Goal: Transaction & Acquisition: Purchase product/service

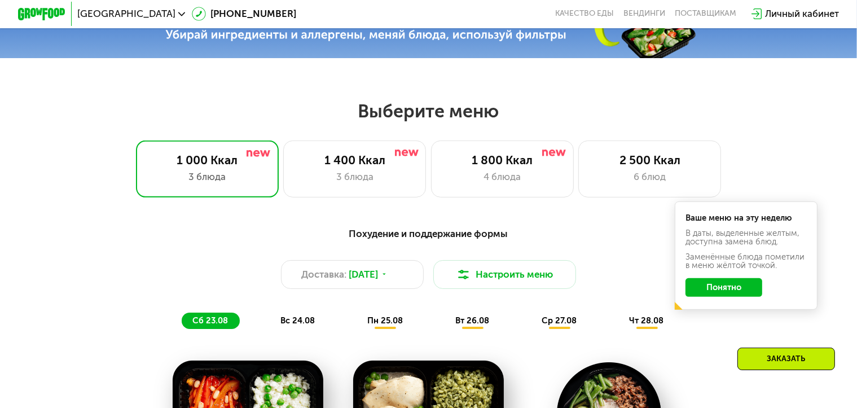
scroll to position [452, 0]
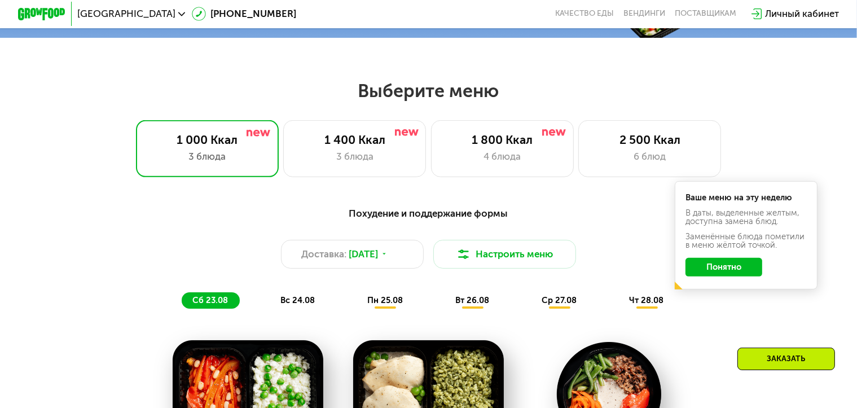
click at [745, 274] on button "Понятно" at bounding box center [724, 267] width 77 height 19
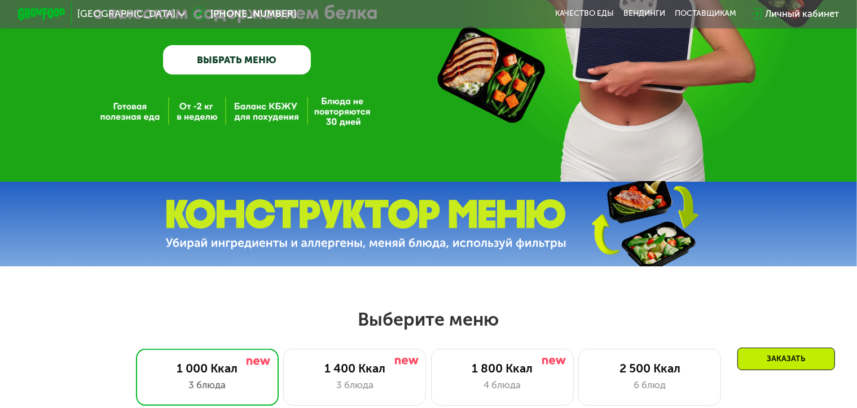
scroll to position [226, 0]
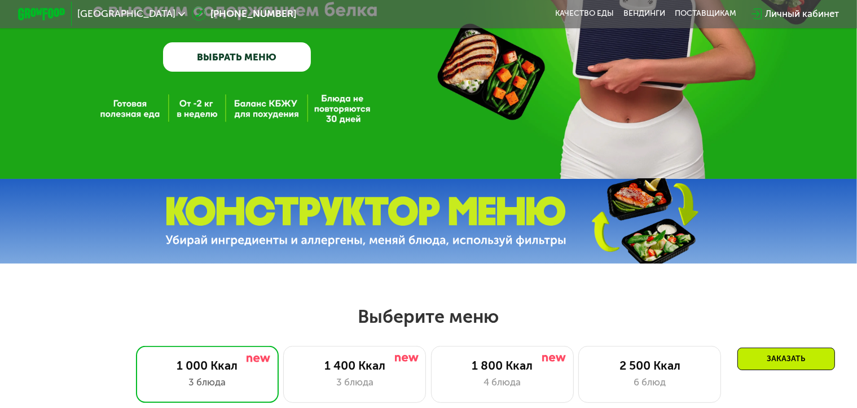
click at [464, 246] on img at bounding box center [365, 221] width 401 height 50
click at [463, 238] on img at bounding box center [365, 221] width 401 height 50
drag, startPoint x: 677, startPoint y: 264, endPoint x: 541, endPoint y: 265, distance: 136.6
click at [676, 264] on img at bounding box center [645, 221] width 168 height 89
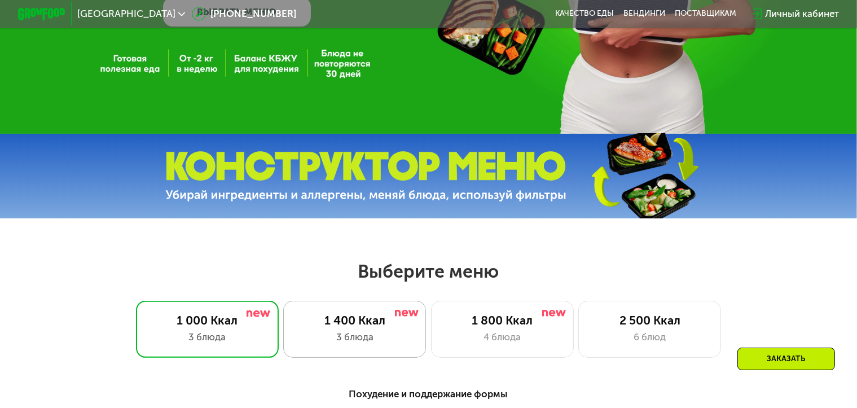
scroll to position [339, 0]
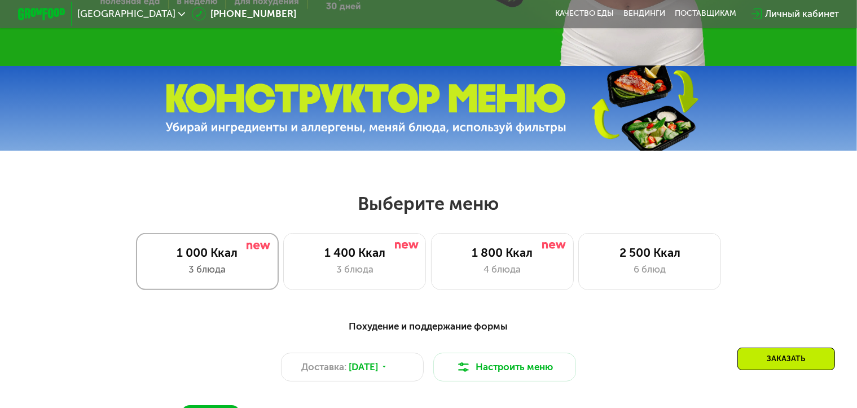
click at [212, 265] on div "1 000 Ккал 3 блюда" at bounding box center [207, 261] width 143 height 57
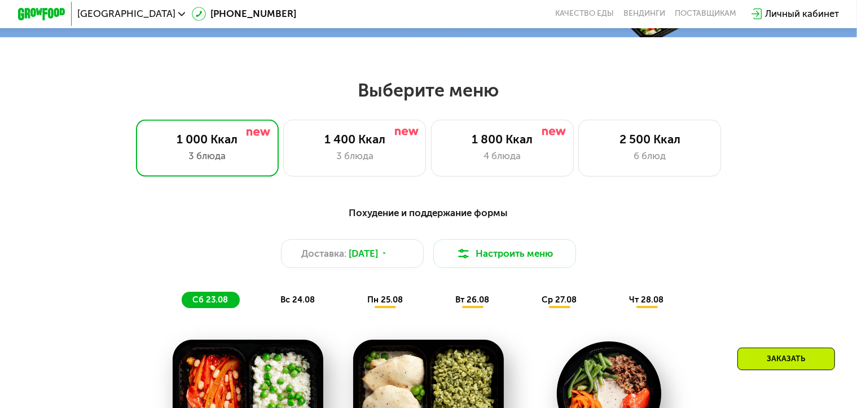
scroll to position [395, 0]
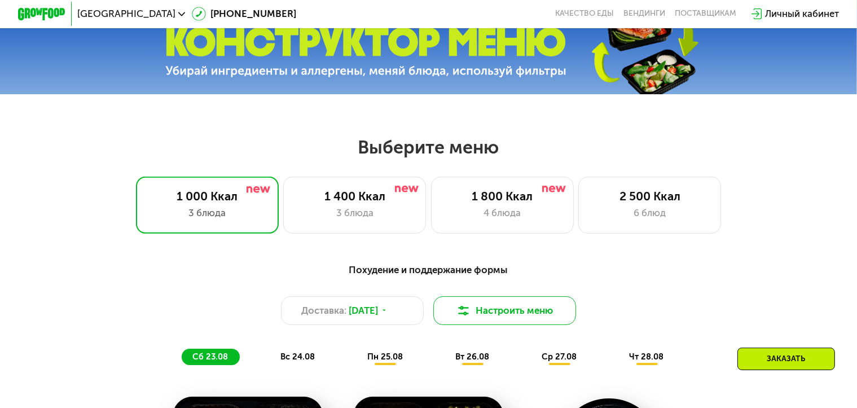
click at [506, 320] on button "Настроить меню" at bounding box center [505, 310] width 143 height 29
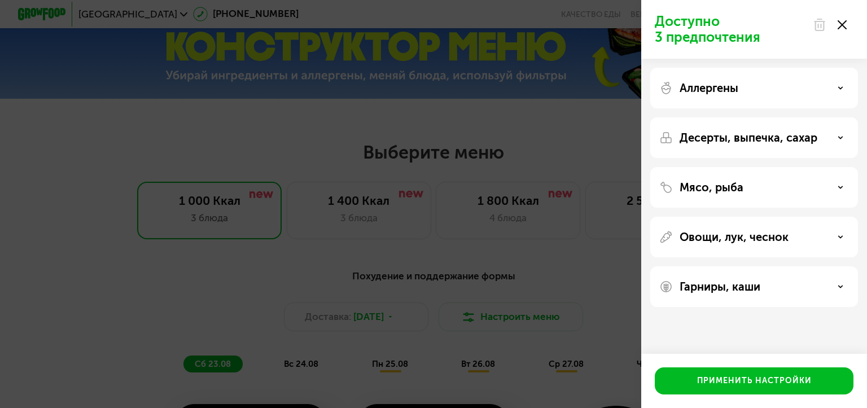
click at [833, 88] on div "Аллергены" at bounding box center [754, 88] width 190 height 14
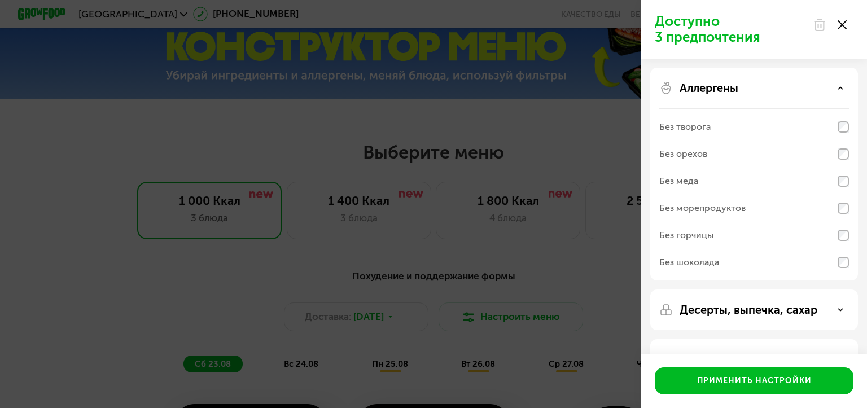
click at [838, 91] on icon at bounding box center [841, 88] width 6 height 6
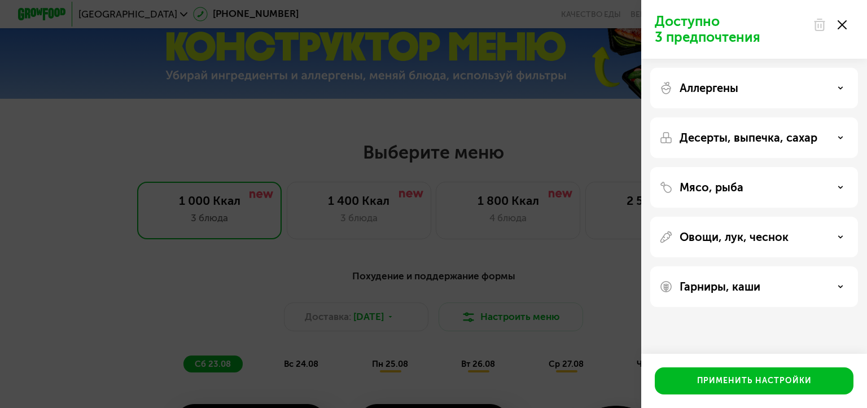
click at [844, 23] on use at bounding box center [842, 24] width 9 height 9
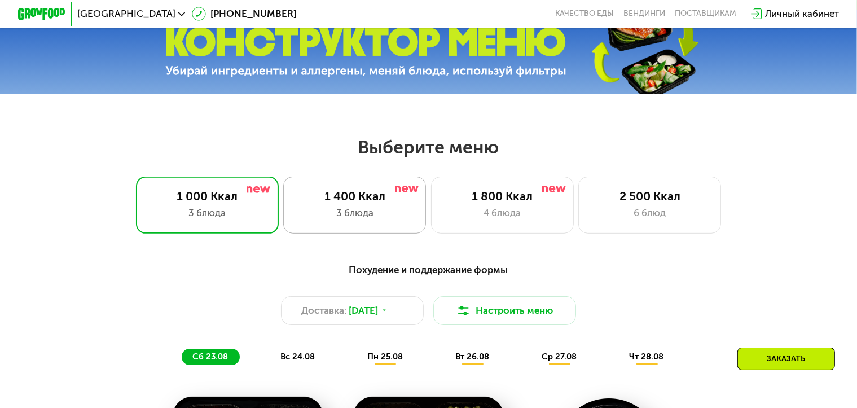
click at [397, 202] on div "1 400 Ккал" at bounding box center [355, 196] width 118 height 14
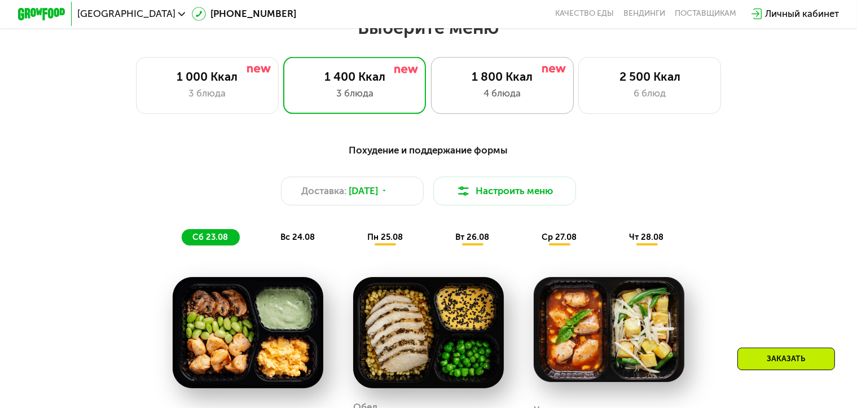
scroll to position [508, 0]
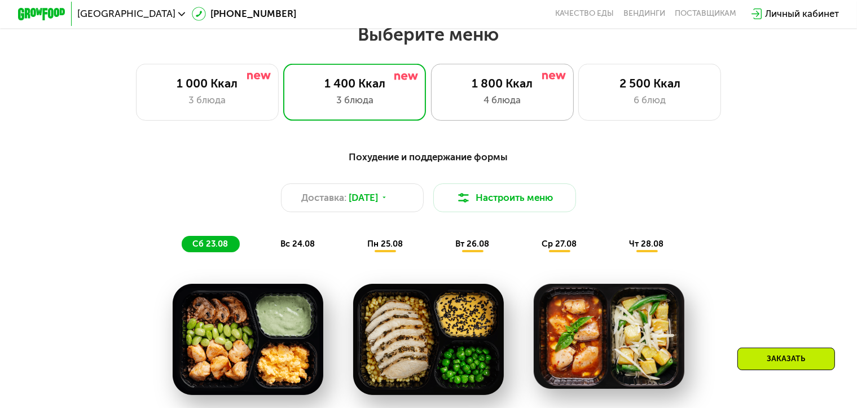
click at [518, 98] on div "4 блюда" at bounding box center [503, 100] width 118 height 14
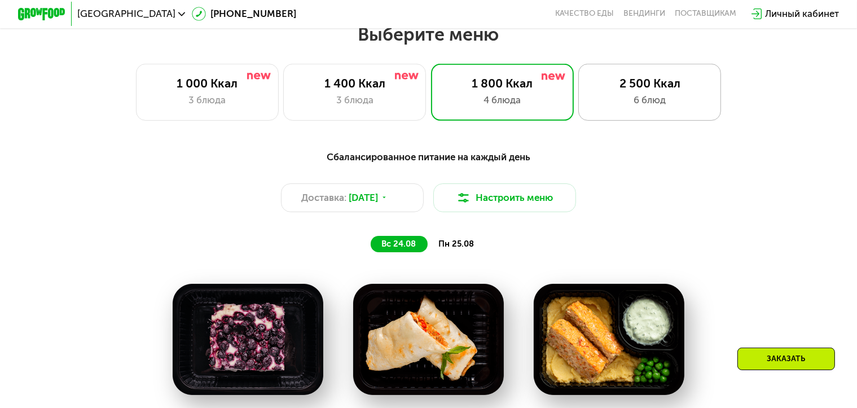
click at [657, 102] on div "6 блюд" at bounding box center [650, 100] width 118 height 14
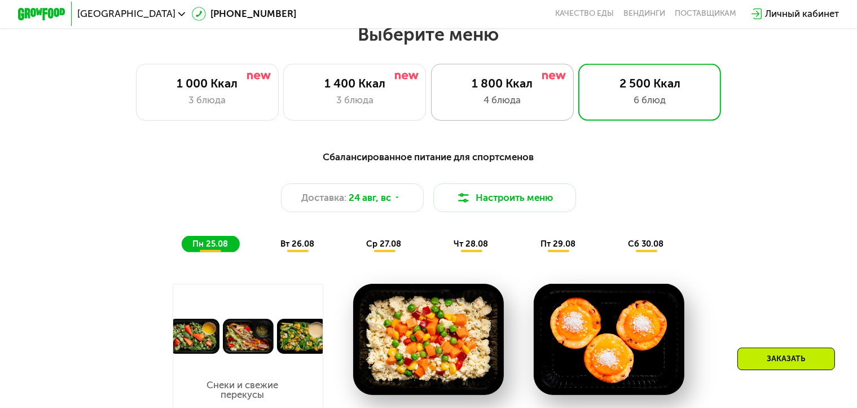
click at [519, 90] on div "1 800 Ккал" at bounding box center [503, 83] width 118 height 14
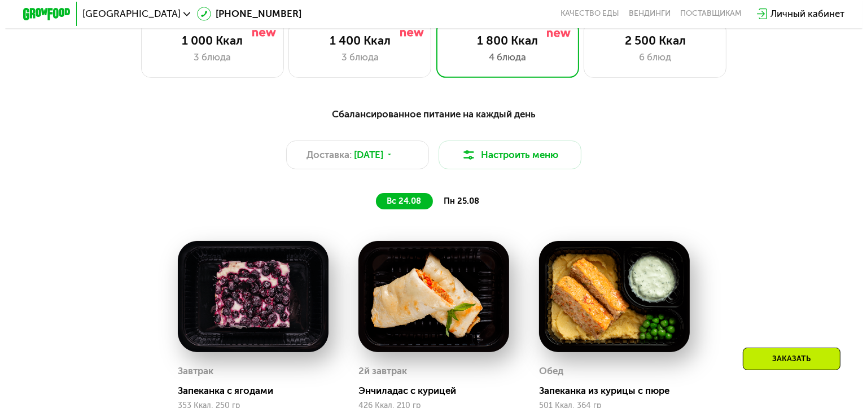
scroll to position [565, 0]
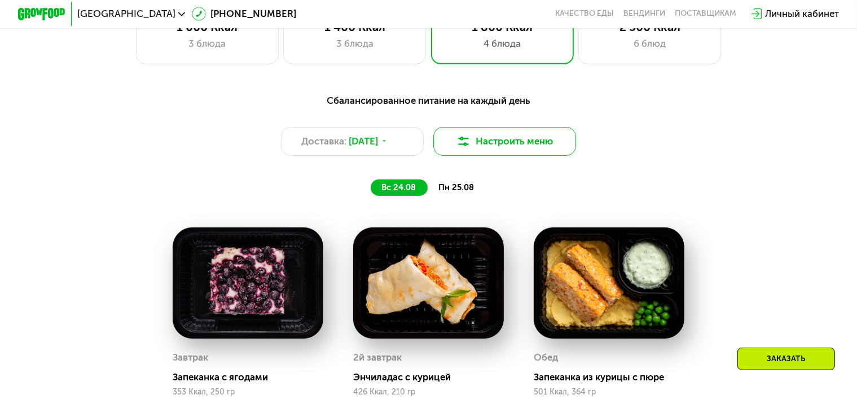
click at [533, 144] on button "Настроить меню" at bounding box center [505, 141] width 143 height 29
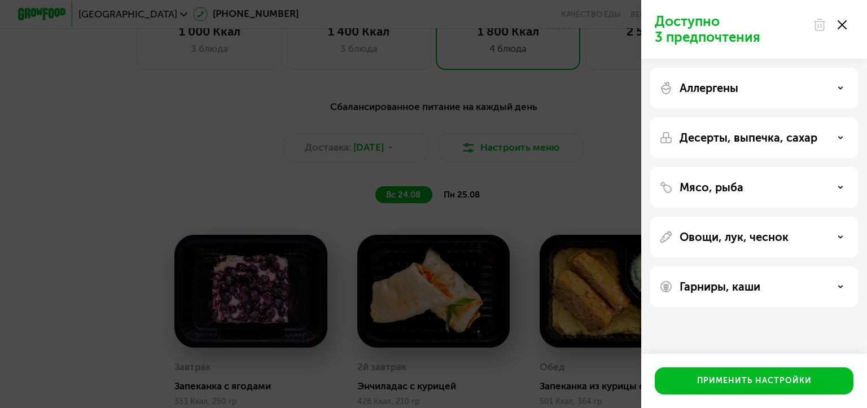
click at [790, 186] on div "Мясо, рыба" at bounding box center [754, 188] width 190 height 14
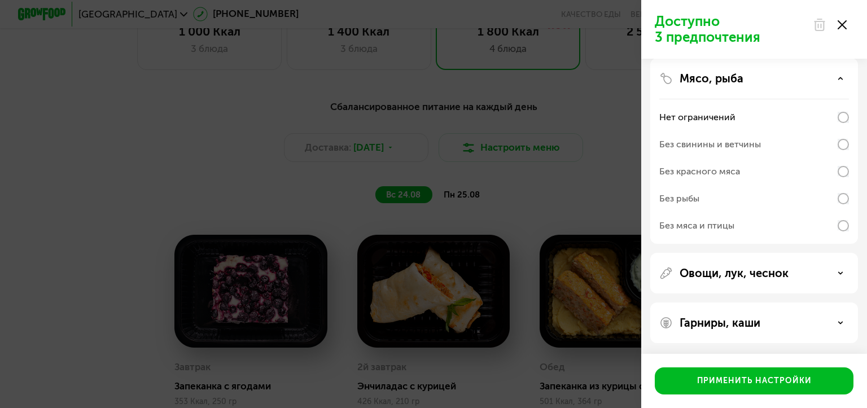
scroll to position [0, 0]
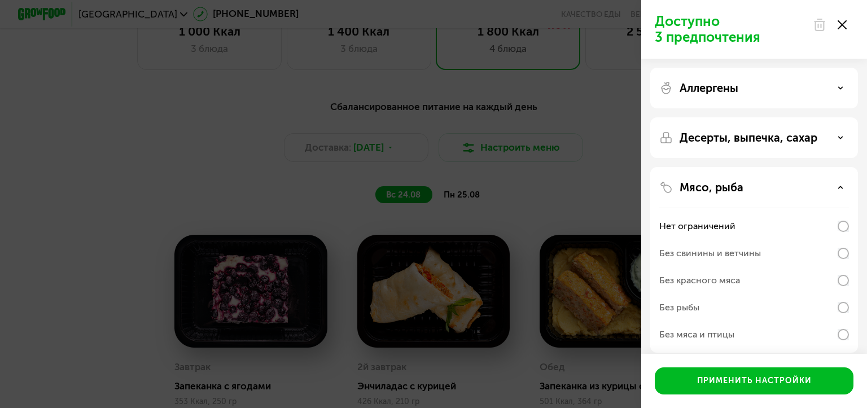
click at [837, 138] on div "Десерты, выпечка, сахар" at bounding box center [754, 138] width 190 height 14
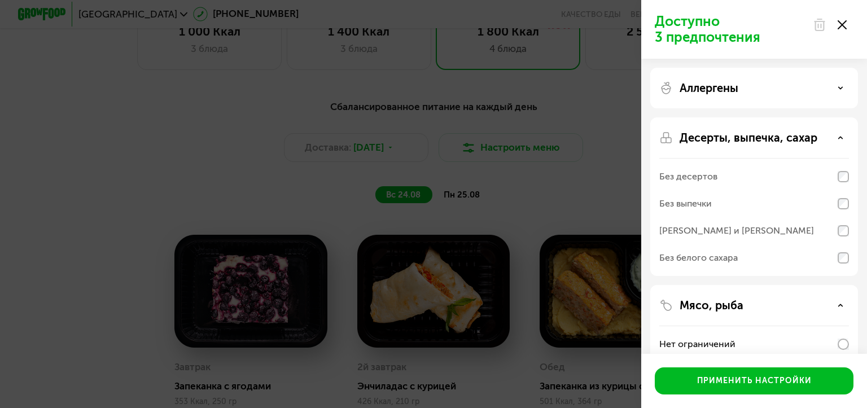
click at [841, 142] on div "Десерты, выпечка, сахар" at bounding box center [754, 138] width 190 height 14
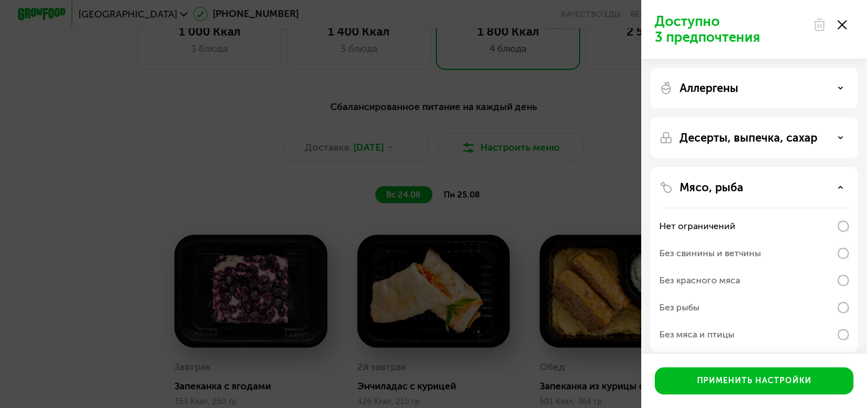
click at [839, 84] on div "Аллергены" at bounding box center [754, 88] width 190 height 14
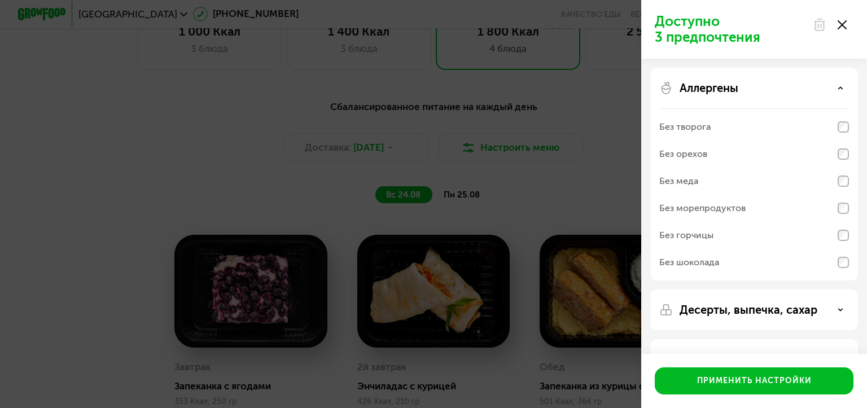
click at [838, 85] on icon at bounding box center [841, 88] width 6 height 6
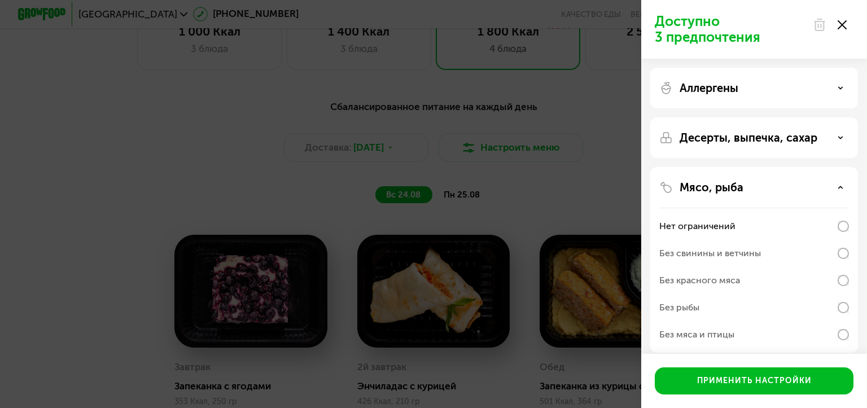
click at [843, 27] on use at bounding box center [842, 24] width 9 height 9
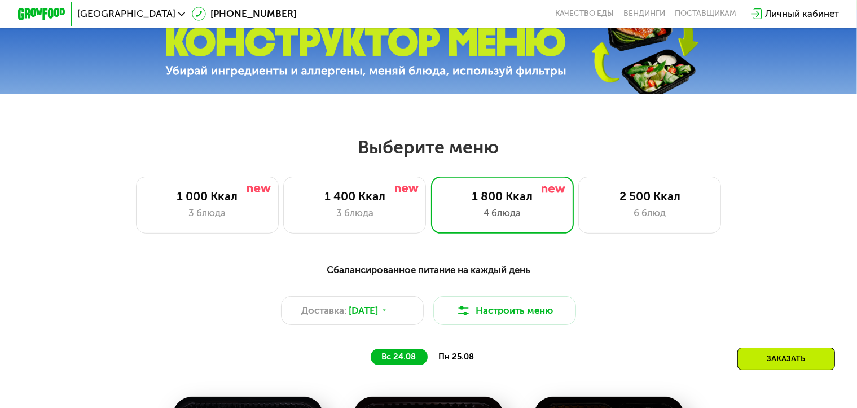
scroll to position [339, 0]
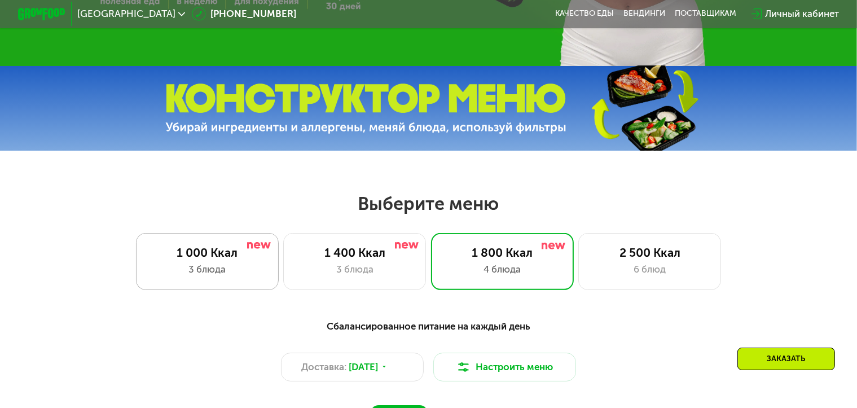
click at [217, 260] on div "1 000 Ккал" at bounding box center [207, 253] width 118 height 14
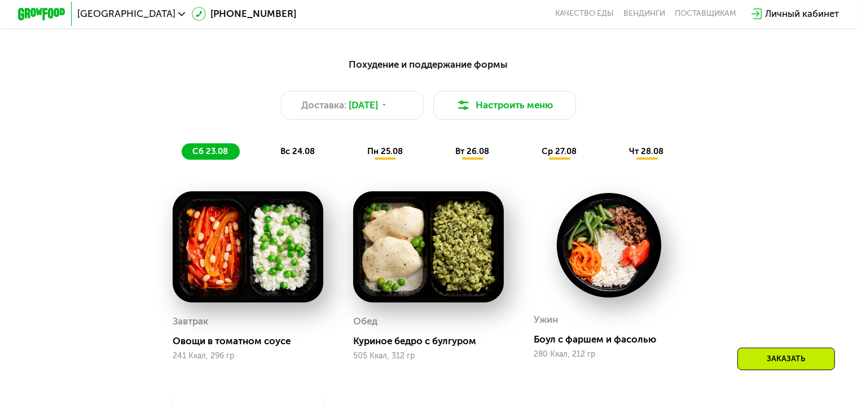
scroll to position [621, 0]
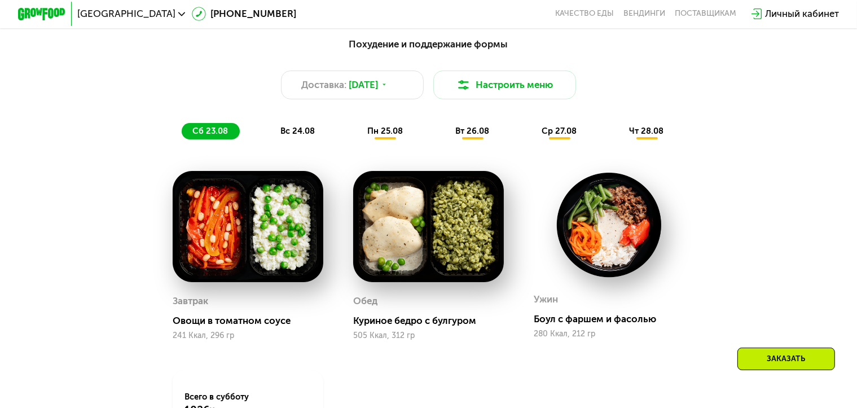
click at [268, 208] on img at bounding box center [248, 226] width 151 height 111
click at [277, 244] on img at bounding box center [248, 226] width 151 height 111
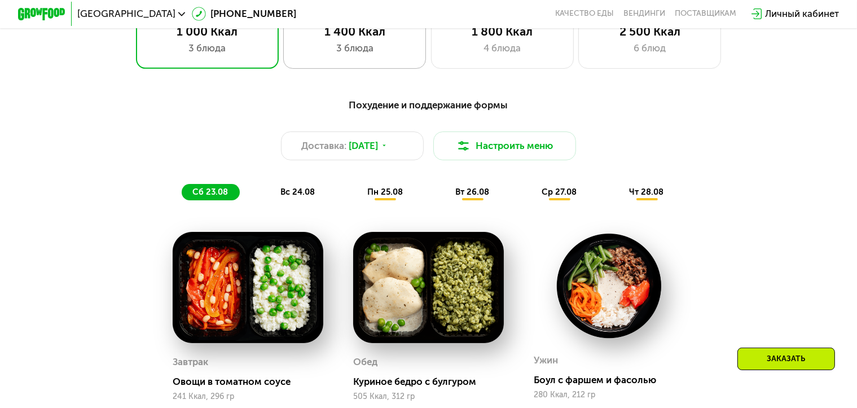
scroll to position [452, 0]
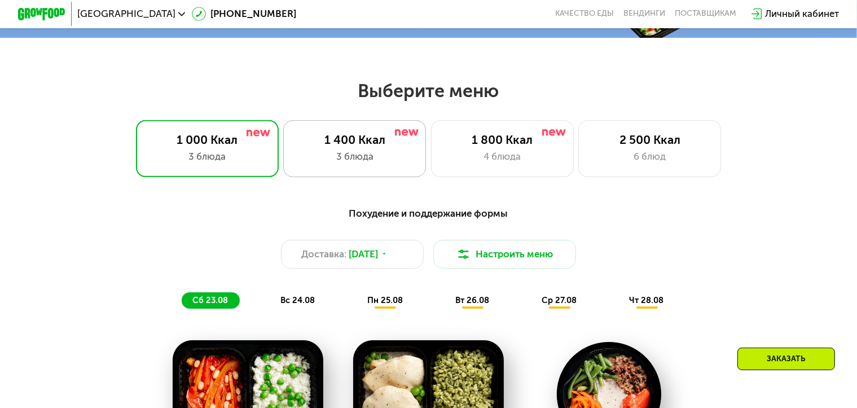
click at [359, 147] on div "1 400 Ккал" at bounding box center [355, 140] width 118 height 14
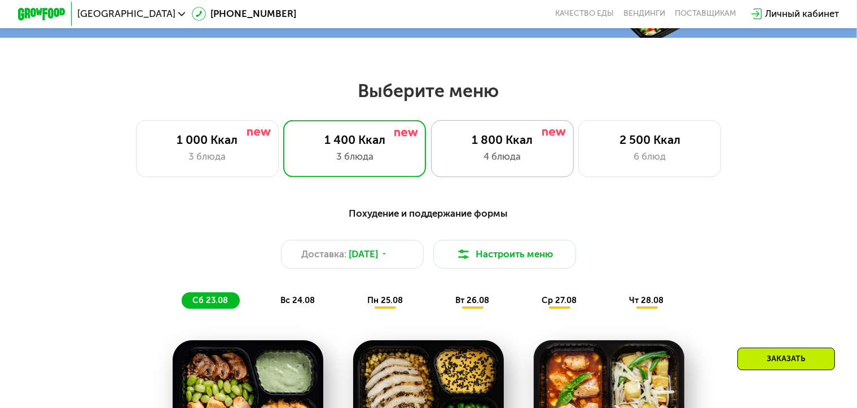
click at [500, 161] on div "4 блюда" at bounding box center [503, 157] width 118 height 14
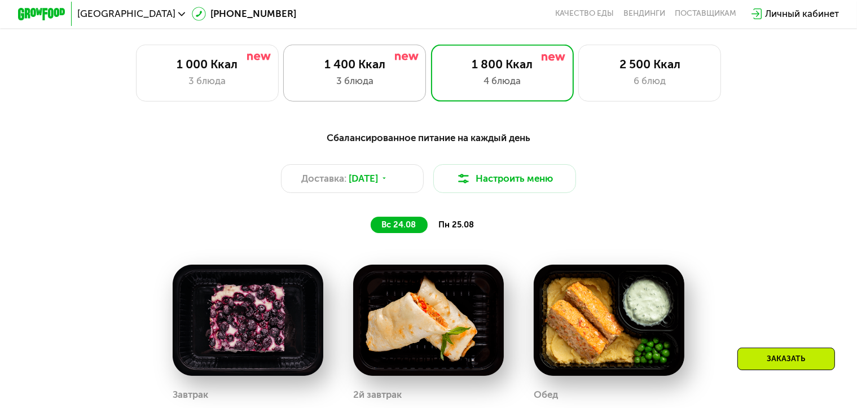
scroll to position [508, 0]
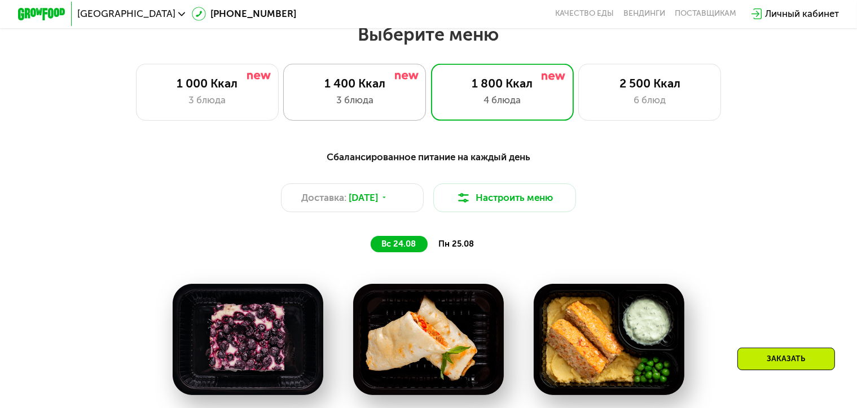
click at [431, 78] on div "1 400 Ккал 3 блюда" at bounding box center [502, 92] width 143 height 57
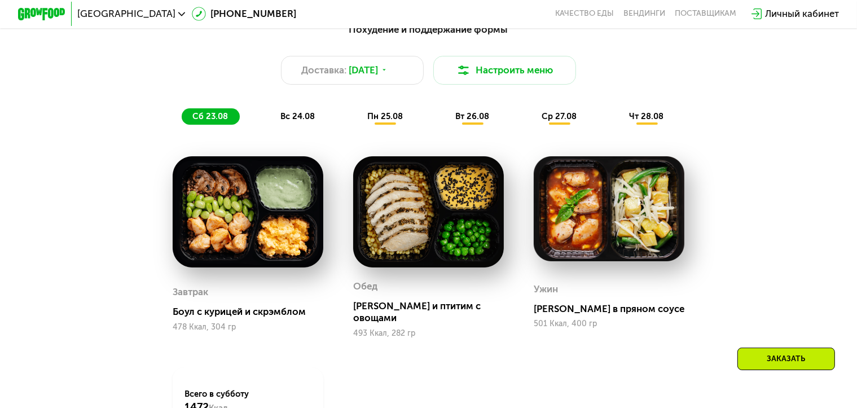
scroll to position [621, 0]
